Goal: Task Accomplishment & Management: Complete application form

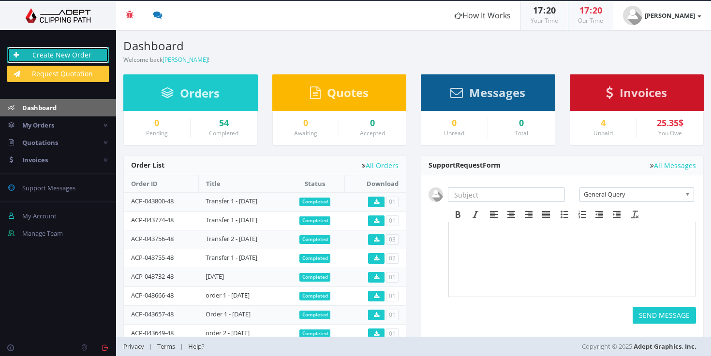
click at [82, 52] on link "Create New Order" at bounding box center [58, 55] width 102 height 16
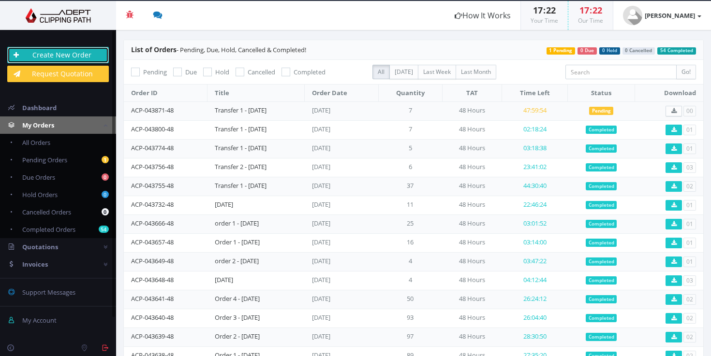
click at [98, 52] on link "Create New Order" at bounding box center [58, 55] width 102 height 16
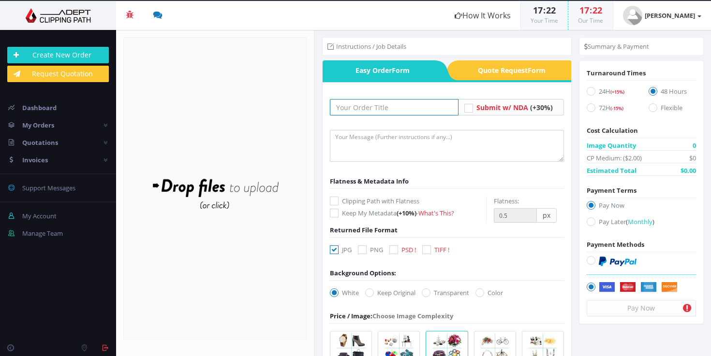
click at [402, 102] on input "text" at bounding box center [394, 107] width 129 height 16
paste input "Transfer 3 - 15.01.25"
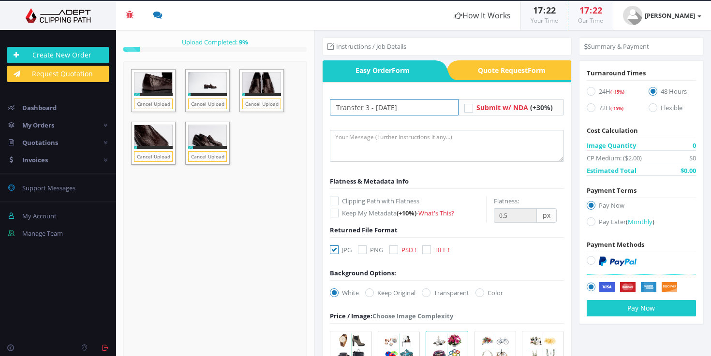
click at [364, 104] on input "Transfer 3 - 15.01.25" at bounding box center [394, 107] width 129 height 16
type input "Transfer 2 - [DATE]"
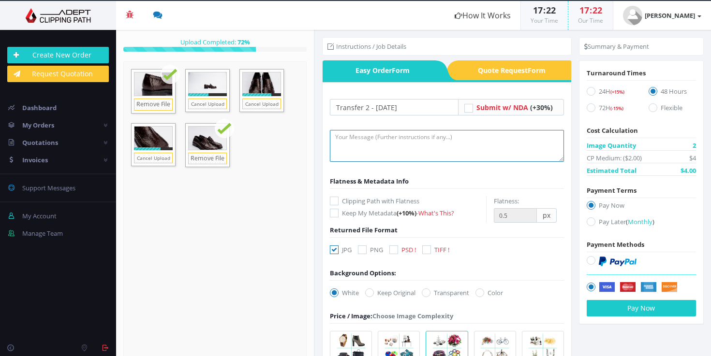
click at [392, 136] on textarea at bounding box center [447, 146] width 234 height 32
paste textarea ">format:JPG >Background colour #f1f3f2 >Image editing: enhance product, fix imp…"
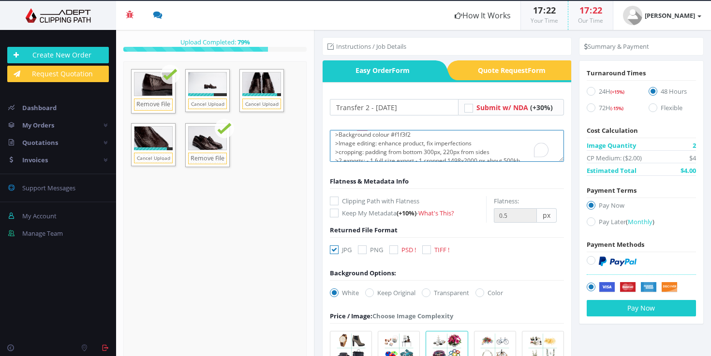
scroll to position [5, 0]
click at [400, 141] on textarea ">format:JPG >Background colour #f1f3f2 >Image editing: enhance product, fix imp…" at bounding box center [447, 146] width 234 height 32
type textarea ">format:JPG >Background colour #f1f3f2 >Image editing: enhance product, fix imp…"
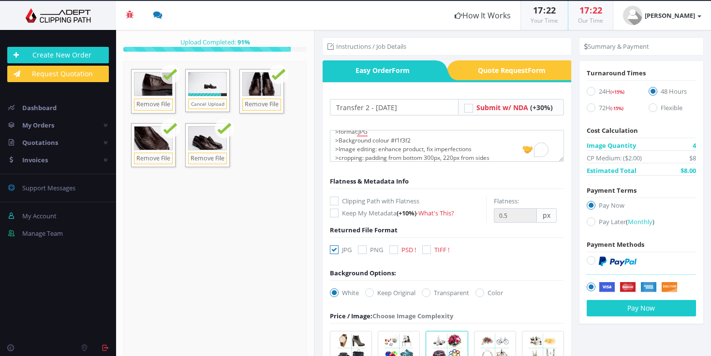
click at [479, 295] on icon at bounding box center [479, 293] width 9 height 9
click at [479, 295] on input "Color" at bounding box center [481, 293] width 6 height 6
radio input "true"
click at [497, 296] on input "#00aabb" at bounding box center [497, 293] width 35 height 14
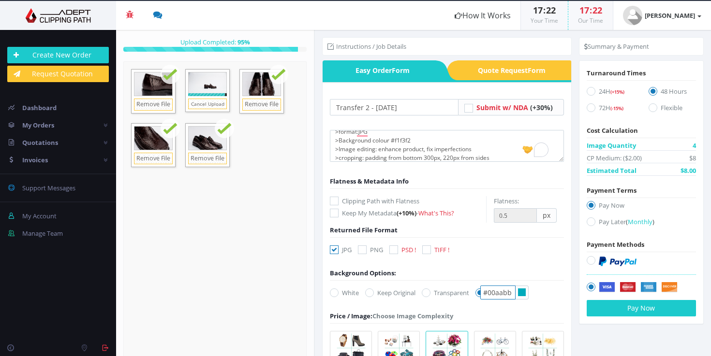
paste input "f1f3f2"
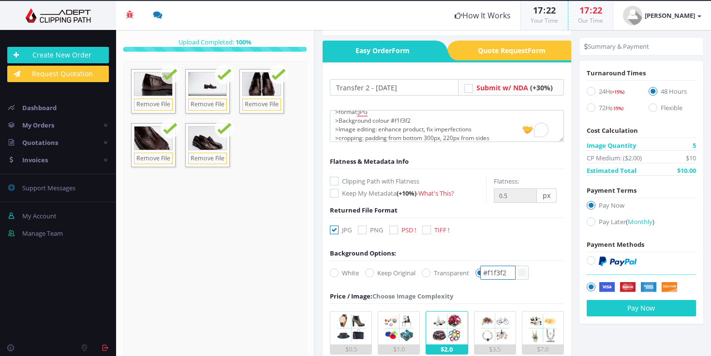
type input "#f1f3f2"
click at [370, 322] on label "$0.5" at bounding box center [351, 333] width 42 height 44
click at [0, 0] on input "$0.5" at bounding box center [0, 0] width 0 height 0
click at [591, 222] on icon at bounding box center [591, 222] width 9 height 9
click at [591, 222] on input "Pay Later ( Monthly )" at bounding box center [592, 222] width 6 height 6
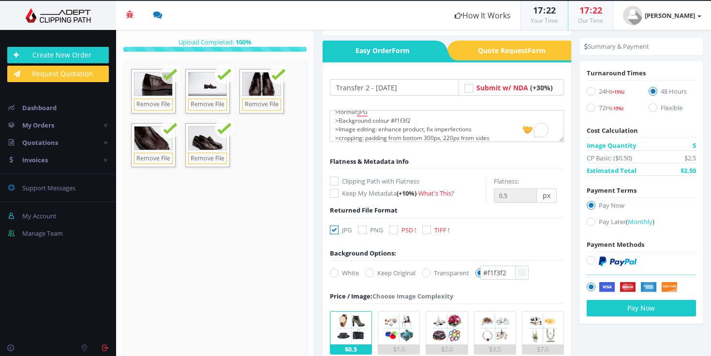
radio input "true"
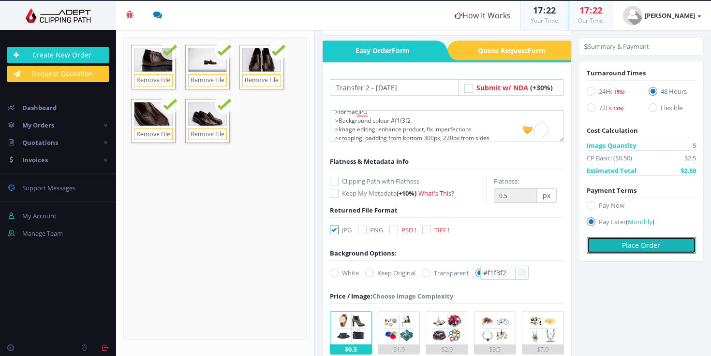
click at [635, 247] on button "Place Order" at bounding box center [641, 245] width 109 height 16
